Goal: Information Seeking & Learning: Learn about a topic

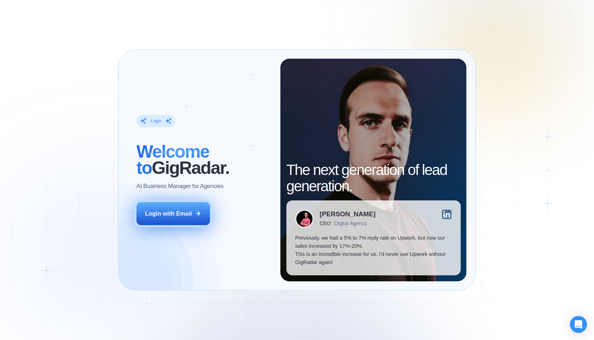
click at [188, 210] on div "Login with Email" at bounding box center [168, 214] width 47 height 8
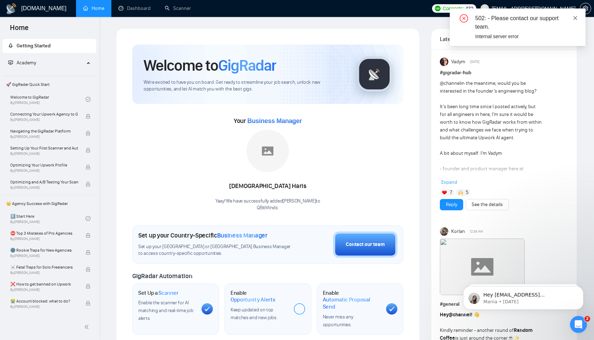
click at [576, 17] on icon "close" at bounding box center [575, 18] width 5 height 5
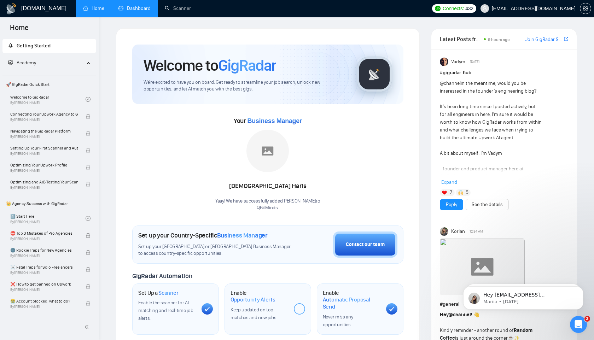
click at [140, 10] on link "Dashboard" at bounding box center [135, 8] width 32 height 6
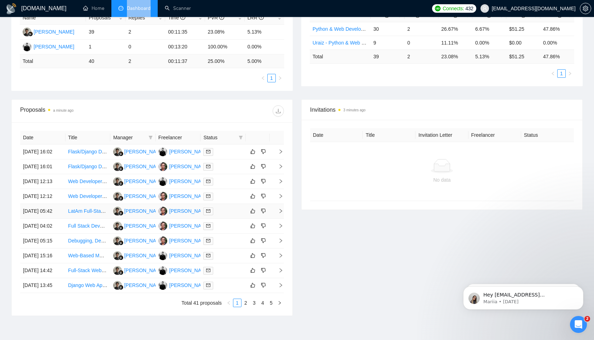
scroll to position [148, 0]
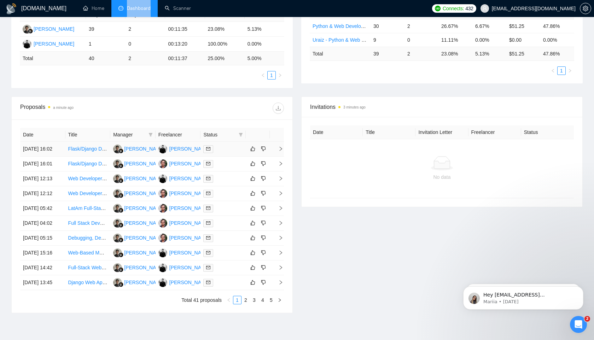
click at [84, 151] on link "Flask/Django Developer for 360 Web Experience" at bounding box center [121, 149] width 107 height 6
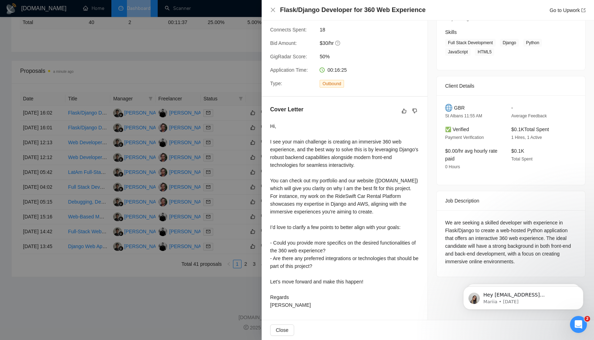
scroll to position [250, 0]
click at [142, 277] on div at bounding box center [297, 170] width 594 height 340
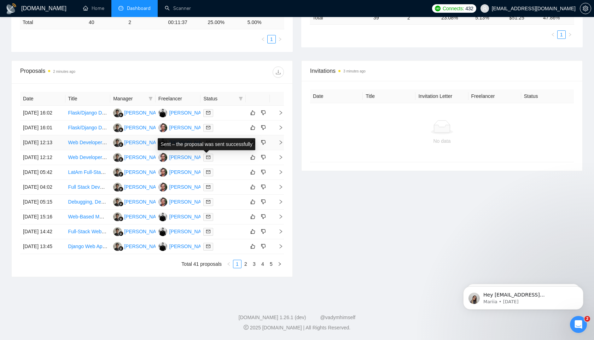
scroll to position [169, 0]
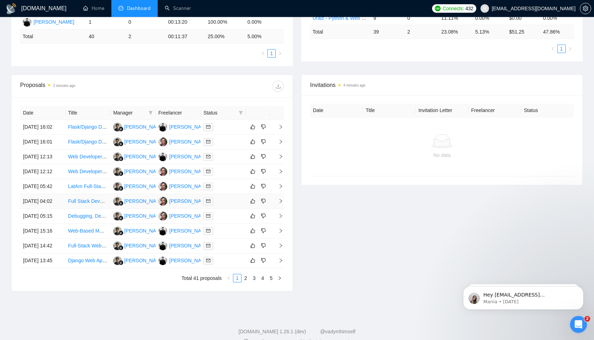
click at [87, 204] on link "Full Stack Developer for Scalable SaaS Google & Apple Review Management Applica…" at bounding box center [181, 201] width 226 height 6
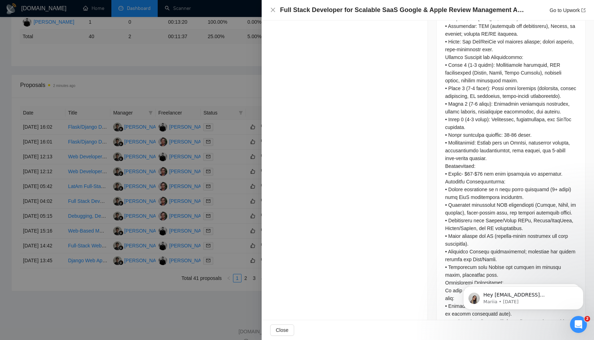
scroll to position [1172, 0]
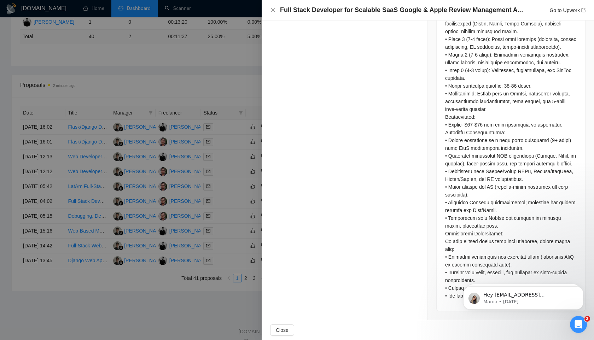
click at [151, 68] on div at bounding box center [297, 170] width 594 height 340
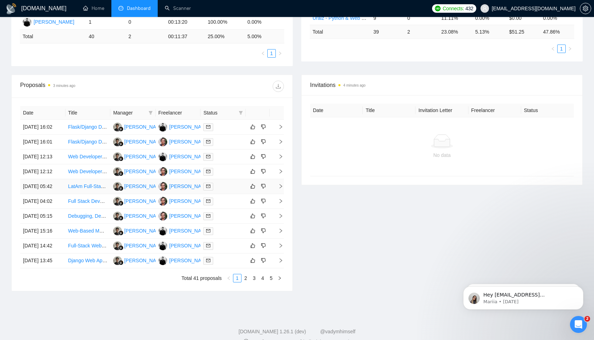
click at [78, 189] on link "LatAm Full-Stack Engineer (AI-Powered Web App, HIPAA Compliance)" at bounding box center [145, 187] width 155 height 6
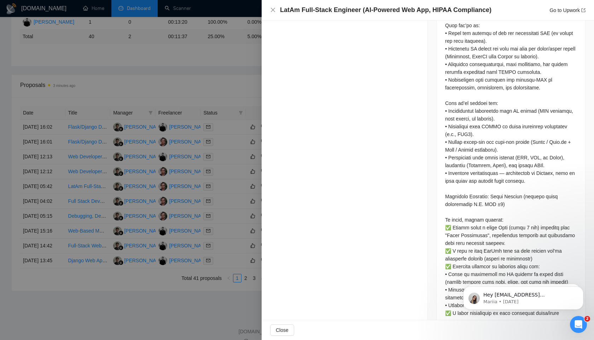
scroll to position [463, 0]
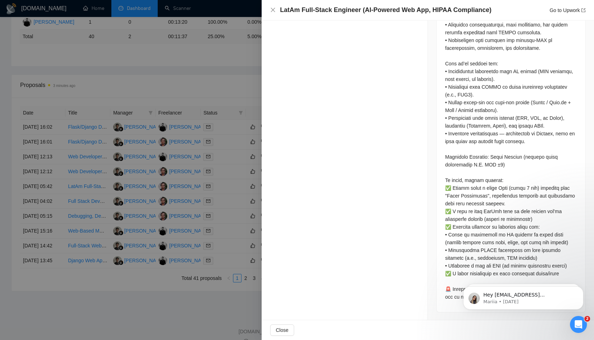
click at [217, 40] on div at bounding box center [297, 170] width 594 height 340
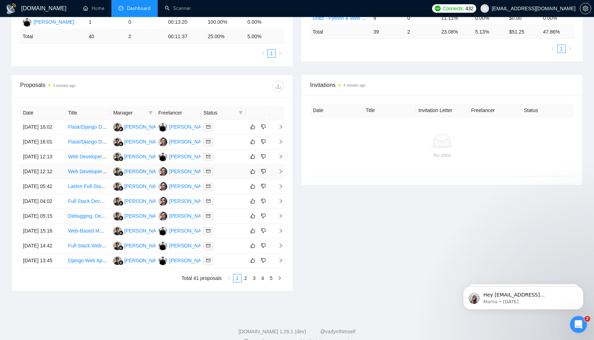
click at [86, 174] on link "Web Developer for Building a CMMS" at bounding box center [108, 172] width 81 height 6
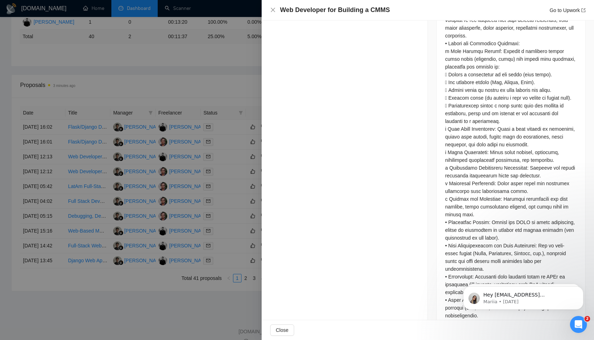
click at [200, 87] on div at bounding box center [297, 170] width 594 height 340
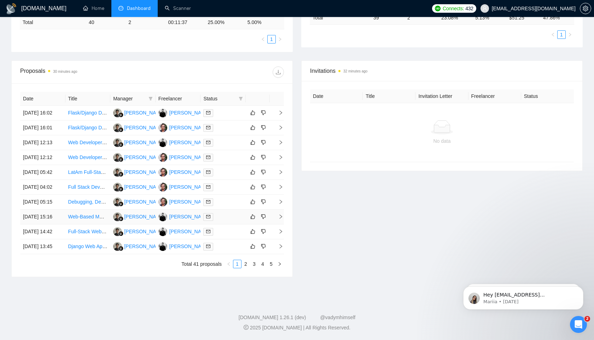
scroll to position [250, 0]
click at [245, 260] on link "2" at bounding box center [246, 264] width 8 height 8
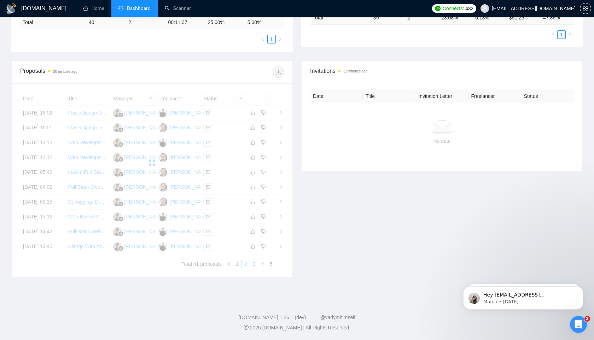
click at [236, 264] on div "Date Title Manager Freelancer Status 14 Oct, 2025 16:02 Flask/Django Developer …" at bounding box center [152, 180] width 264 height 177
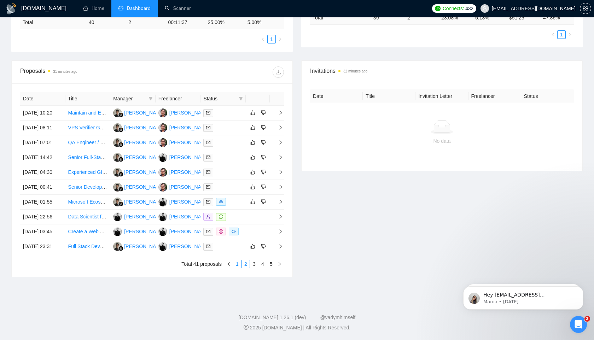
click at [237, 263] on link "1" at bounding box center [238, 264] width 8 height 8
